Goal: Check status: Check status

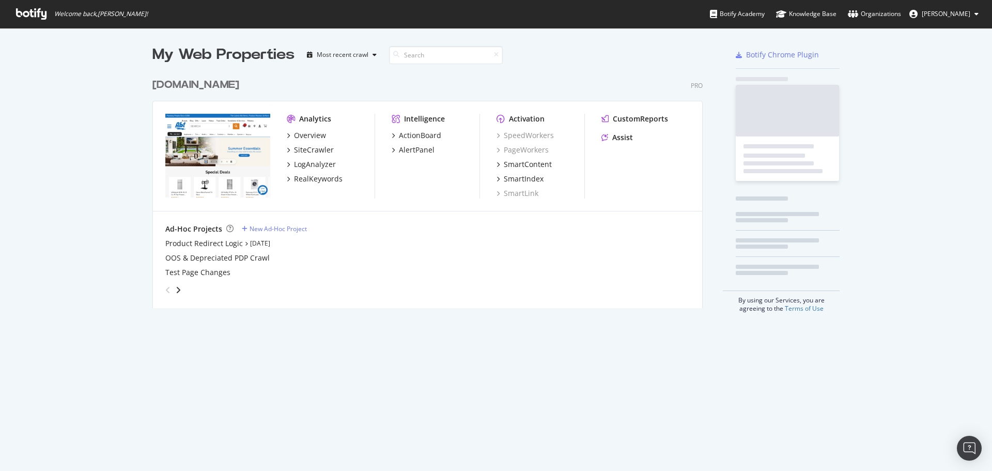
scroll to position [463, 977]
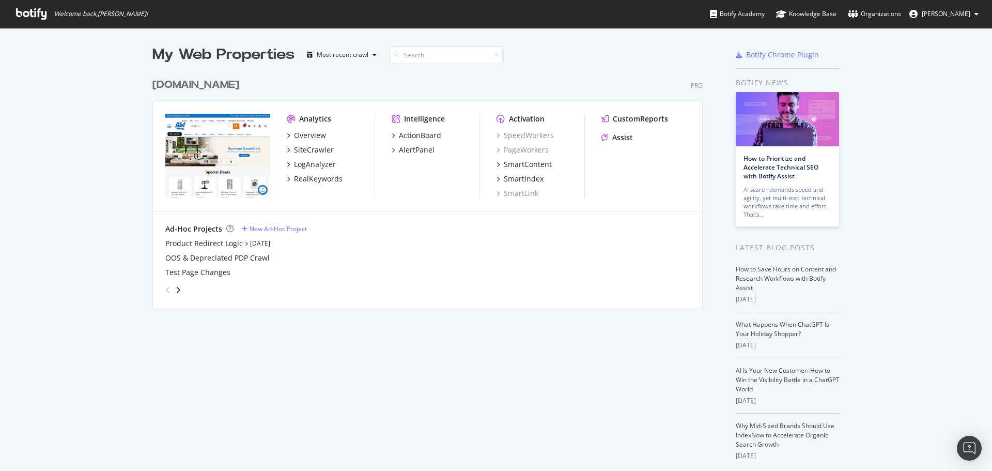
click at [186, 84] on div "[DOMAIN_NAME]" at bounding box center [195, 85] width 87 height 15
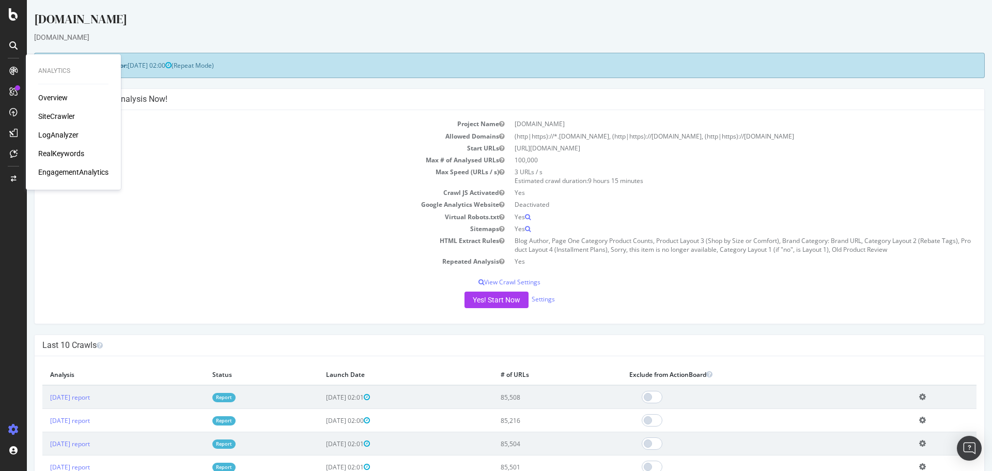
click at [40, 97] on div "Overview" at bounding box center [52, 98] width 29 height 10
